Goal: Task Accomplishment & Management: Use online tool/utility

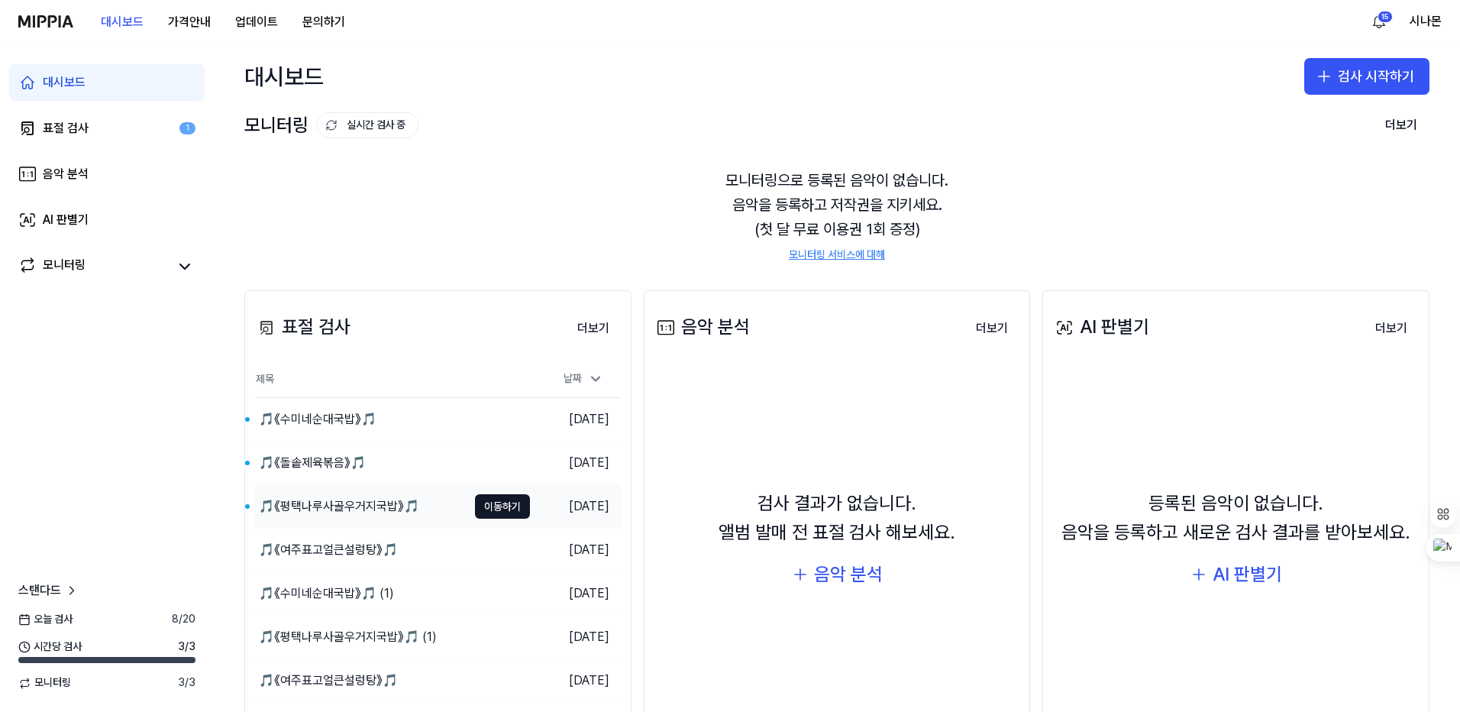
click at [360, 496] on div "🎵《평택나루사골우거지국밥》🎵" at bounding box center [360, 506] width 213 height 43
click at [335, 460] on div "🎵《돌솥제육볶음》🎵" at bounding box center [312, 463] width 107 height 18
click at [306, 423] on div "🎵《수미네순대국밥》🎵" at bounding box center [318, 419] width 118 height 18
click at [1326, 74] on icon "button" at bounding box center [1324, 76] width 18 height 18
click at [1294, 118] on div "표절 검사" at bounding box center [1300, 118] width 39 height 15
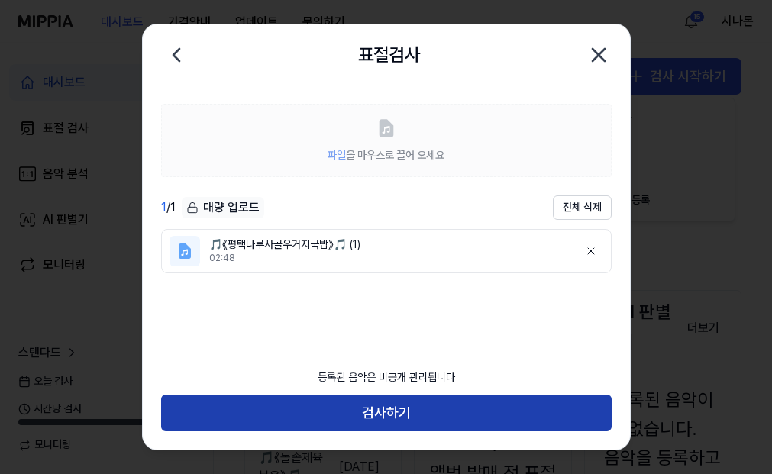
click at [356, 418] on button "검사하기" at bounding box center [386, 413] width 451 height 37
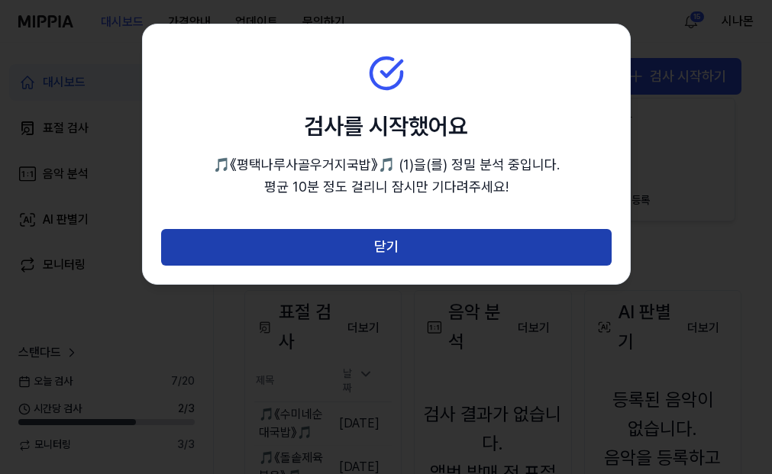
click at [371, 253] on button "닫기" at bounding box center [386, 247] width 451 height 37
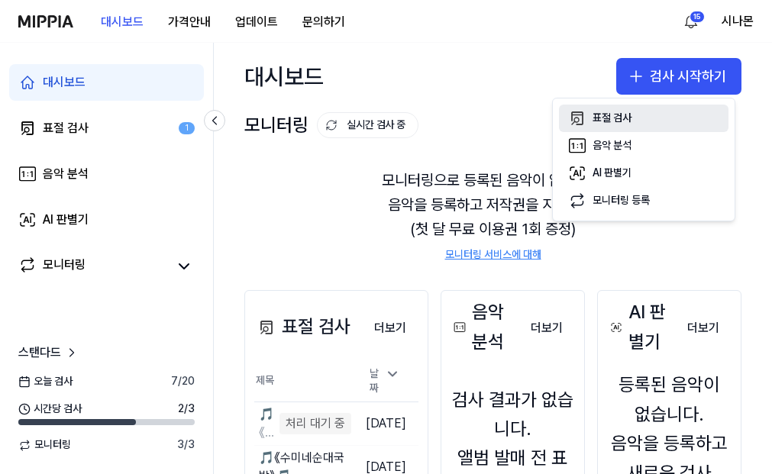
click at [614, 119] on div "표절 검사" at bounding box center [612, 118] width 39 height 15
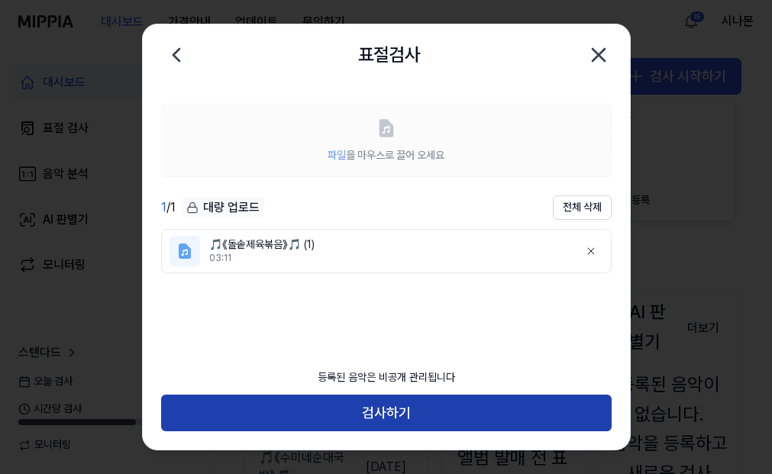
click at [361, 410] on button "검사하기" at bounding box center [386, 413] width 451 height 37
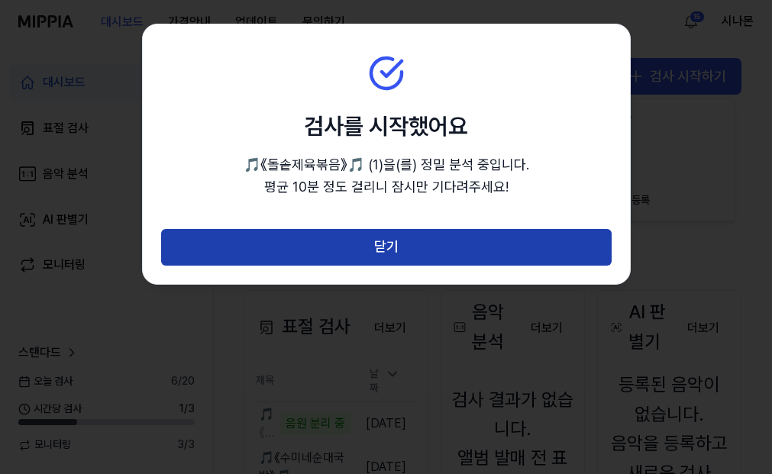
click at [383, 252] on button "닫기" at bounding box center [386, 247] width 451 height 37
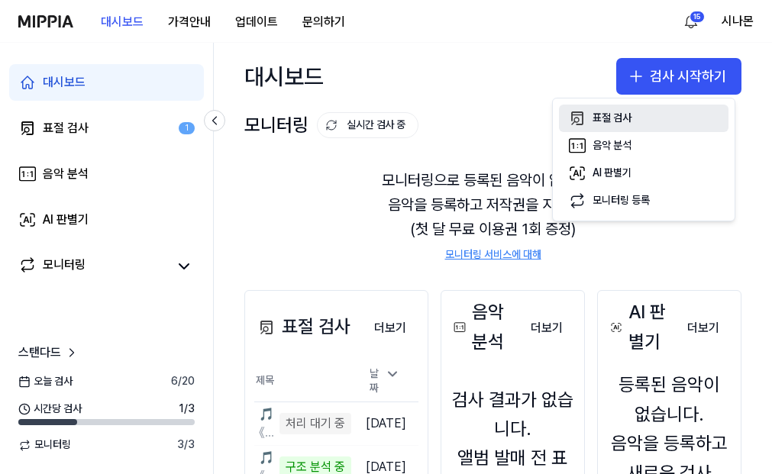
click at [616, 122] on div "표절 검사" at bounding box center [612, 118] width 39 height 15
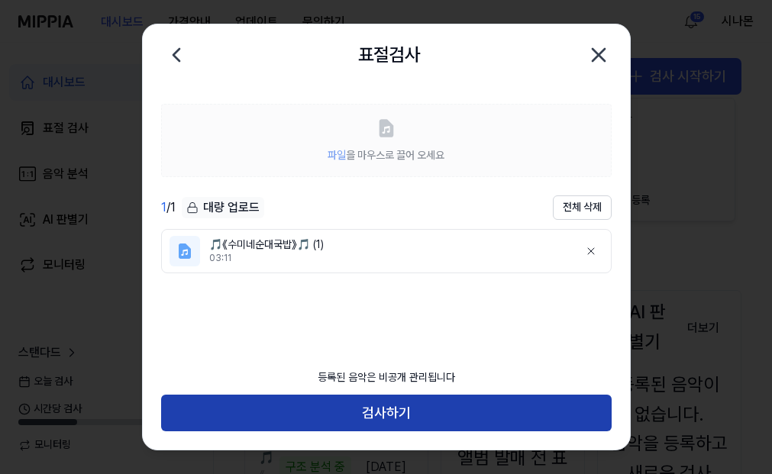
click at [360, 413] on button "검사하기" at bounding box center [386, 413] width 451 height 37
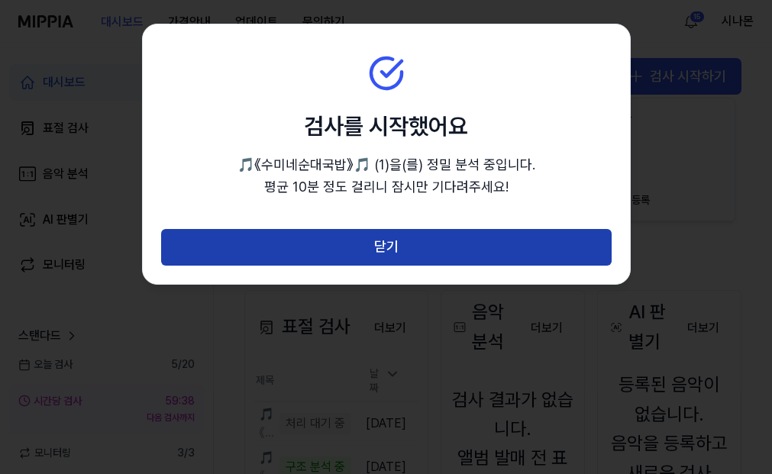
click at [380, 249] on button "닫기" at bounding box center [386, 247] width 451 height 37
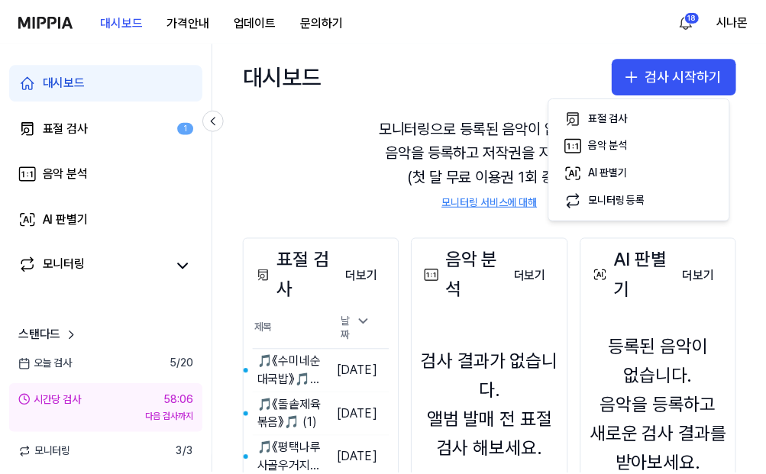
scroll to position [153, 0]
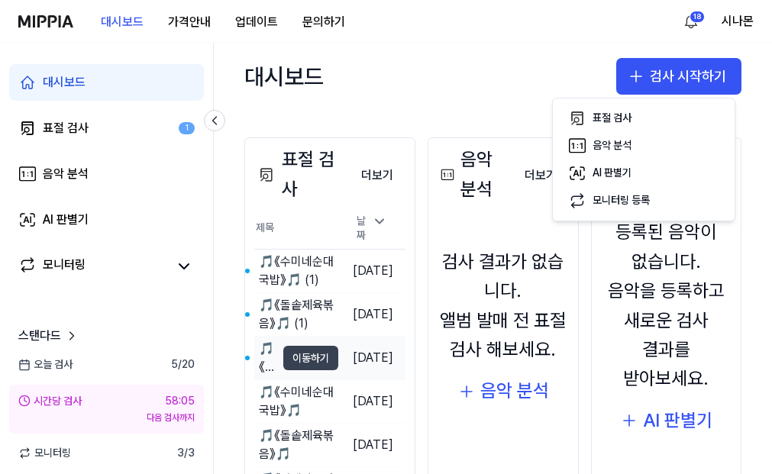
click at [308, 351] on button "이동하기" at bounding box center [310, 358] width 55 height 24
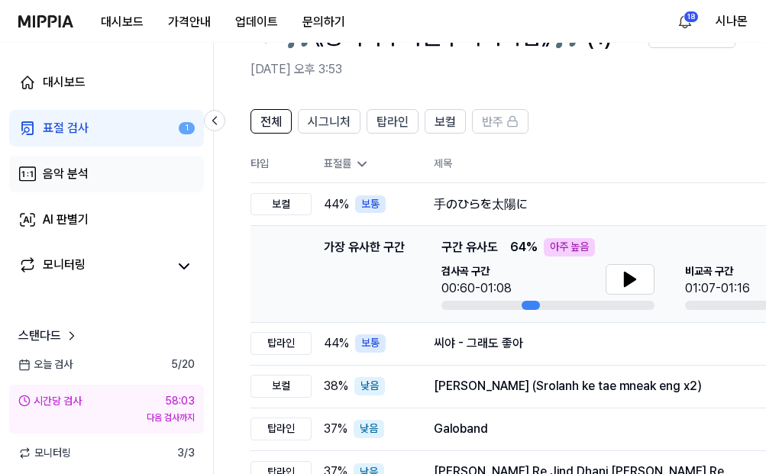
scroll to position [76, 0]
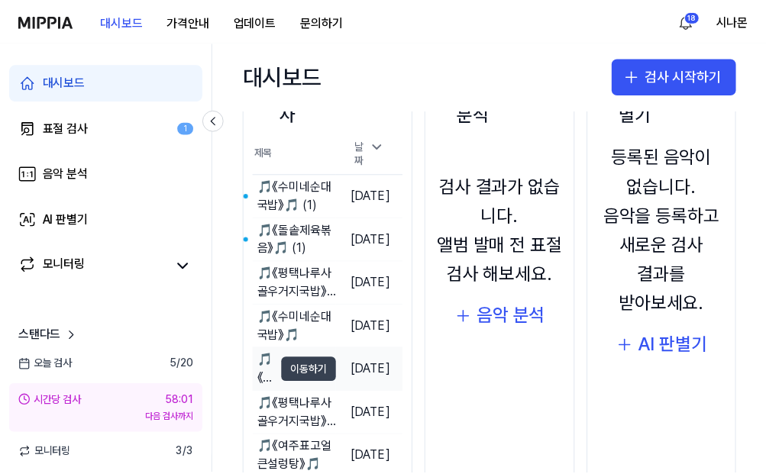
scroll to position [229, 0]
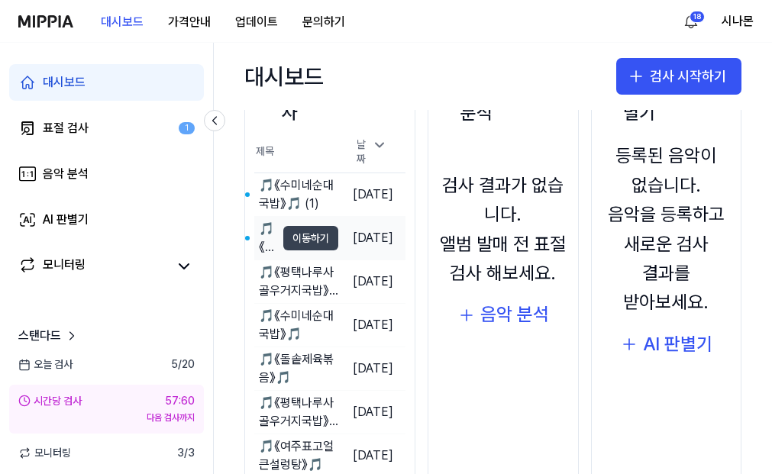
click at [309, 230] on button "이동하기" at bounding box center [310, 238] width 55 height 24
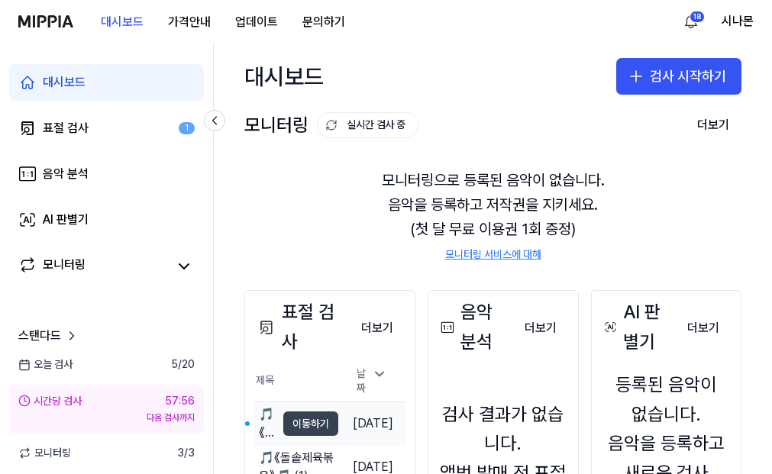
click at [312, 416] on button "이동하기" at bounding box center [310, 424] width 55 height 24
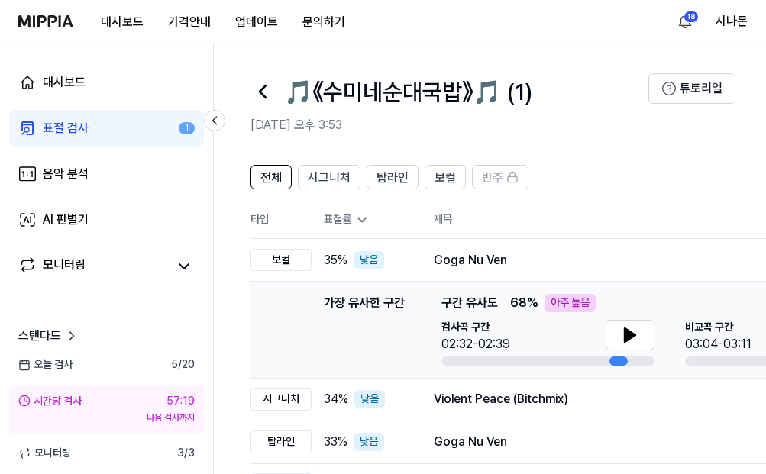
click at [341, 214] on div "표절률" at bounding box center [367, 219] width 86 height 15
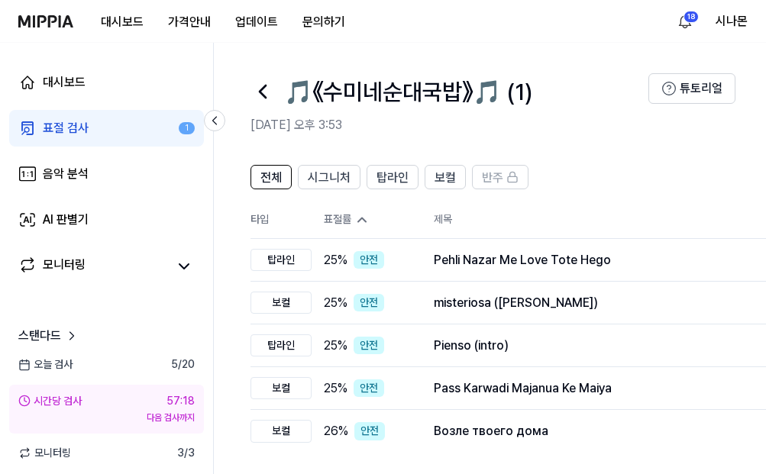
click at [341, 214] on div "표절률" at bounding box center [367, 219] width 86 height 15
